Goal: Task Accomplishment & Management: Use online tool/utility

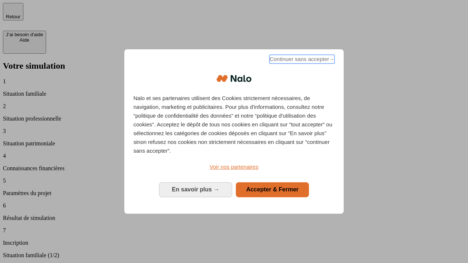
click at [301, 60] on span "Continuer sans accepter →" at bounding box center [301, 59] width 65 height 9
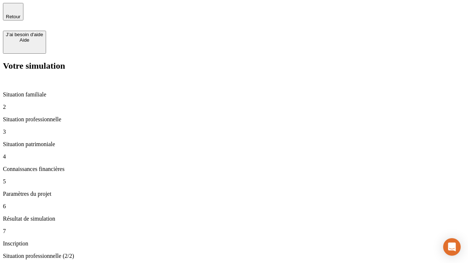
type input "70 000"
type input "1 000"
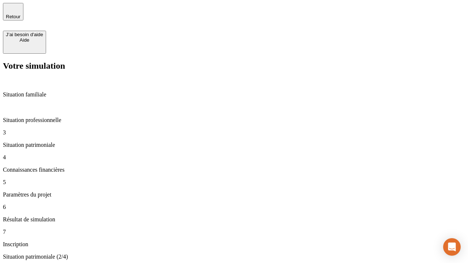
type input "800"
type input "6"
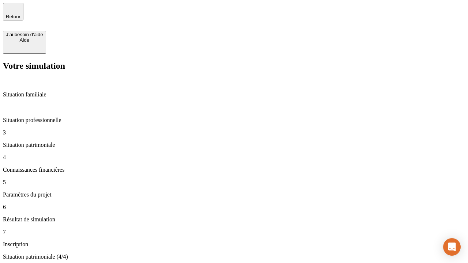
type input "400"
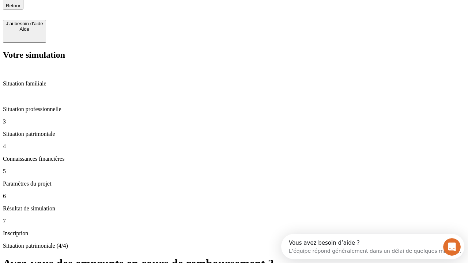
type input "3"
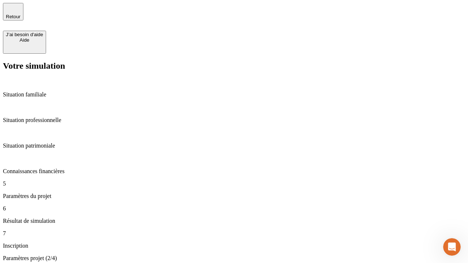
type input "35"
type input "500"
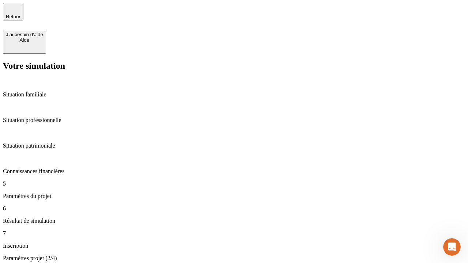
type input "640"
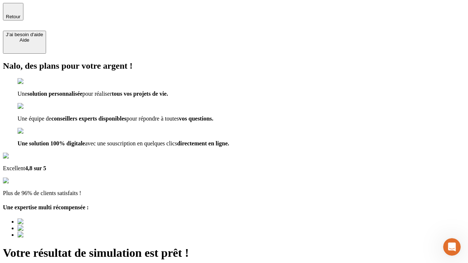
type input "[EMAIL_ADDRESS][DOMAIN_NAME]"
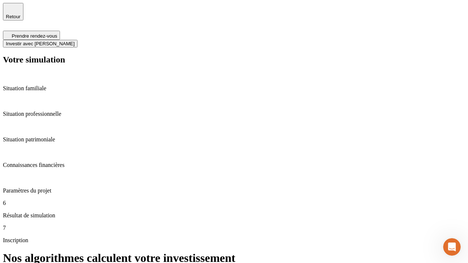
scroll to position [3, 0]
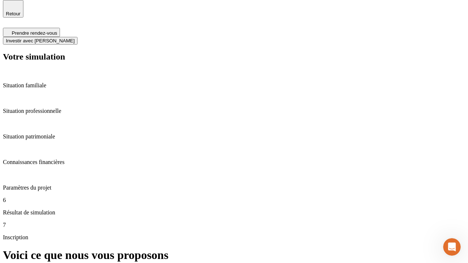
click at [75, 38] on span "Investir avec [PERSON_NAME]" at bounding box center [40, 40] width 69 height 5
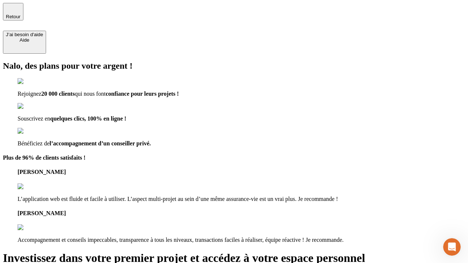
type input "[PERSON_NAME][EMAIL_ADDRESS][DOMAIN_NAME]"
